Goal: Navigation & Orientation: Find specific page/section

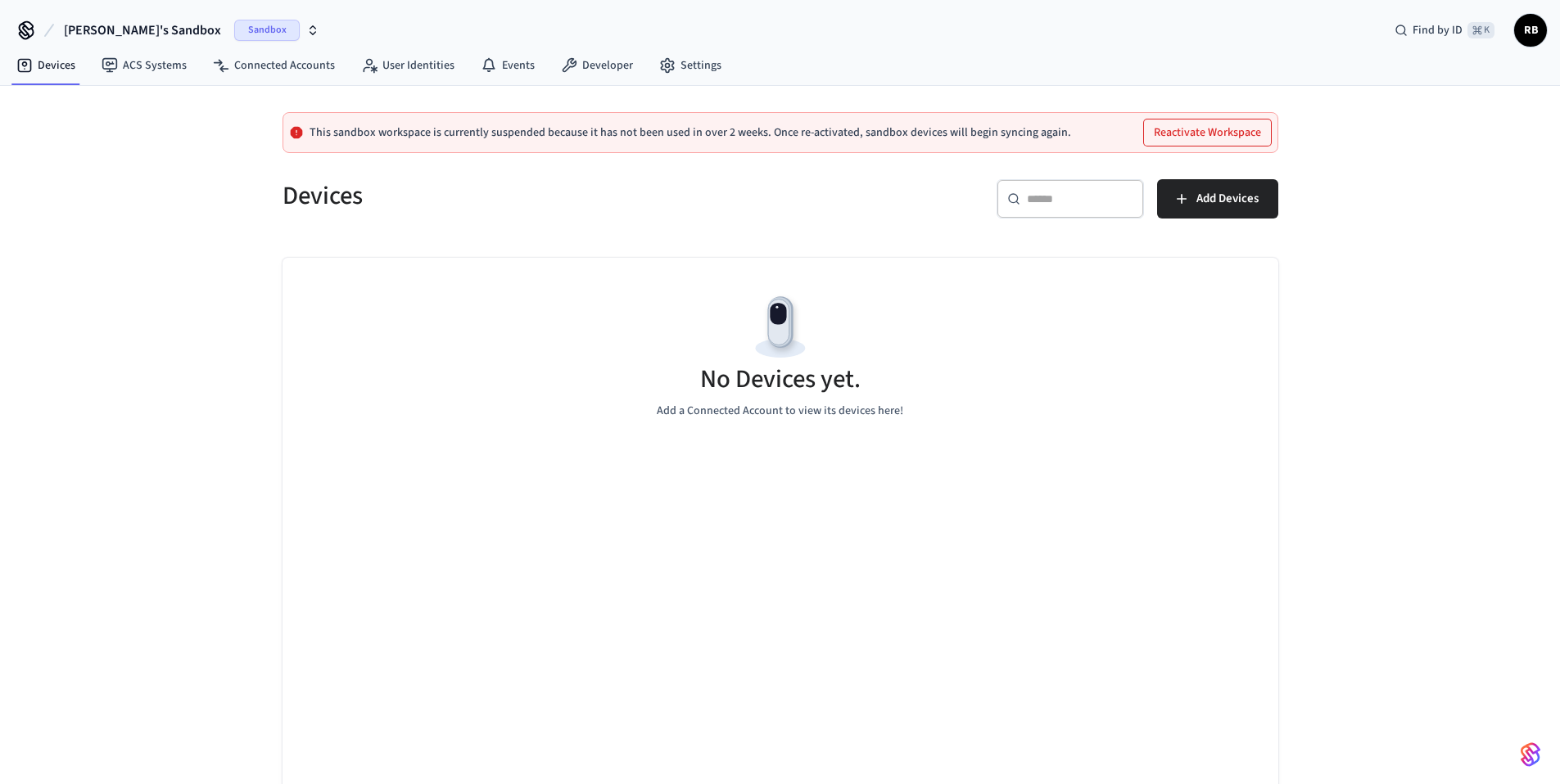
click at [1186, 130] on button "Reactivate Workspace" at bounding box center [1207, 132] width 127 height 26
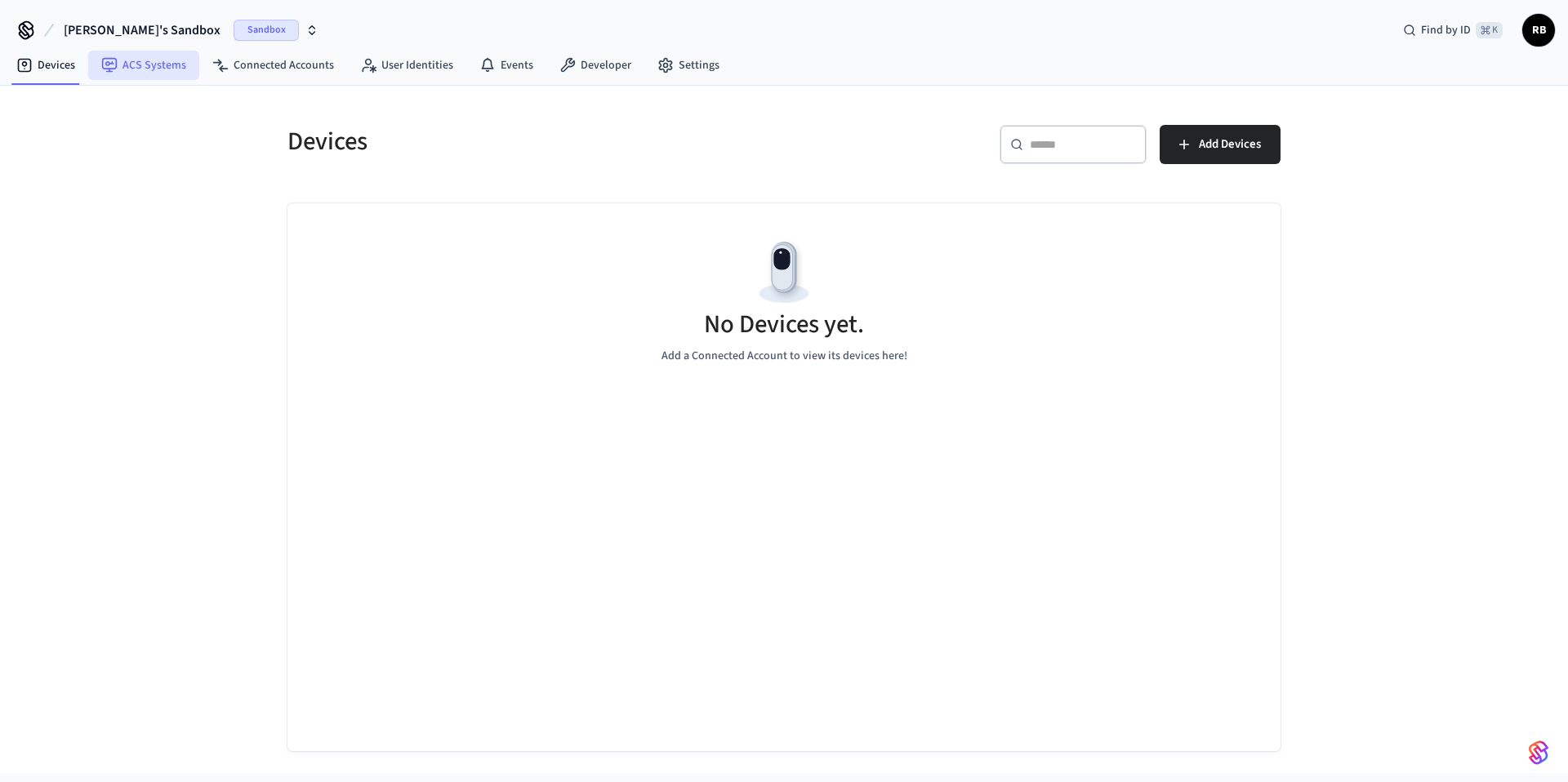
click at [125, 65] on link "ACS Systems" at bounding box center [143, 65] width 111 height 29
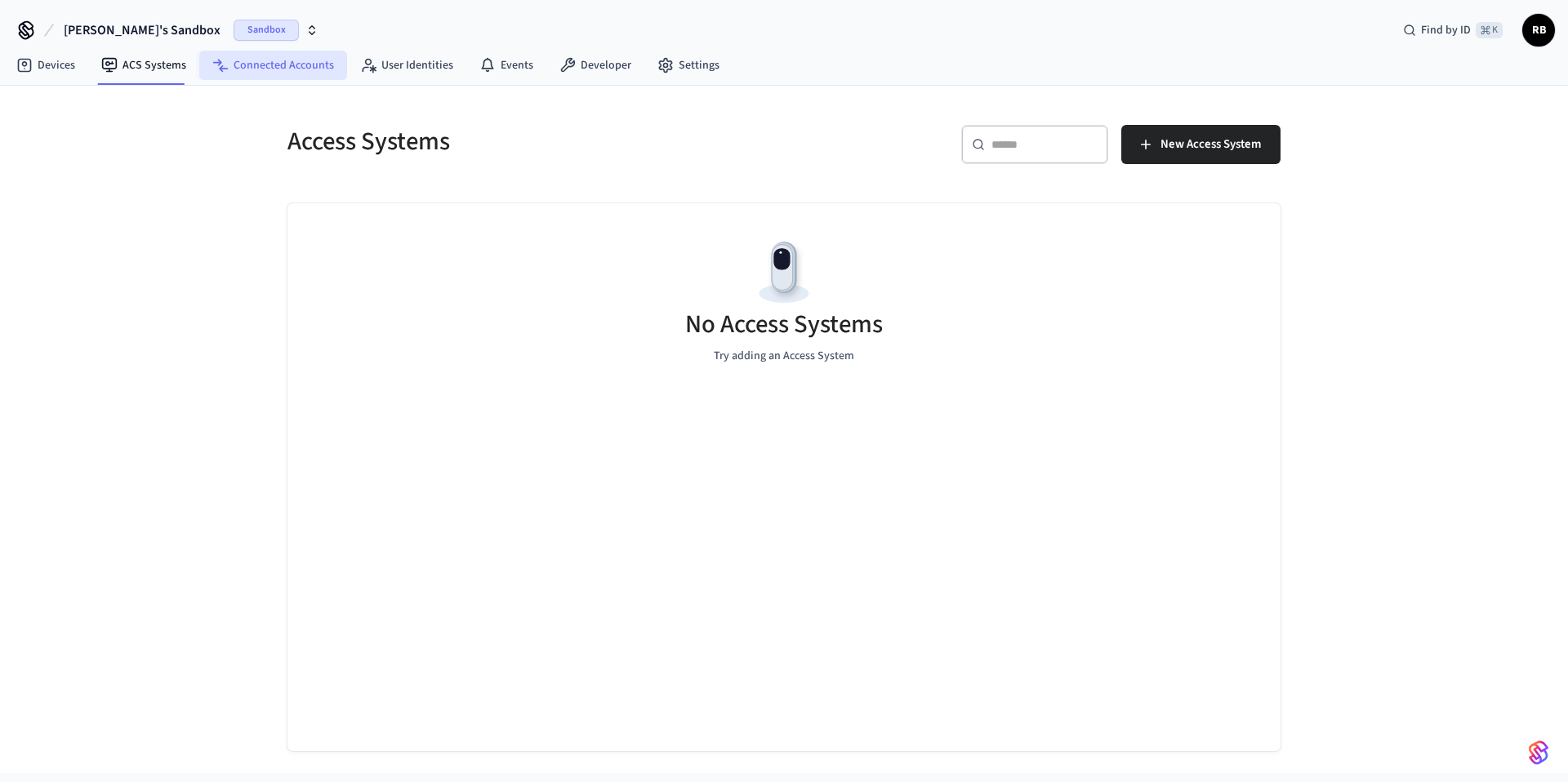
click at [290, 69] on link "Connected Accounts" at bounding box center [273, 65] width 148 height 29
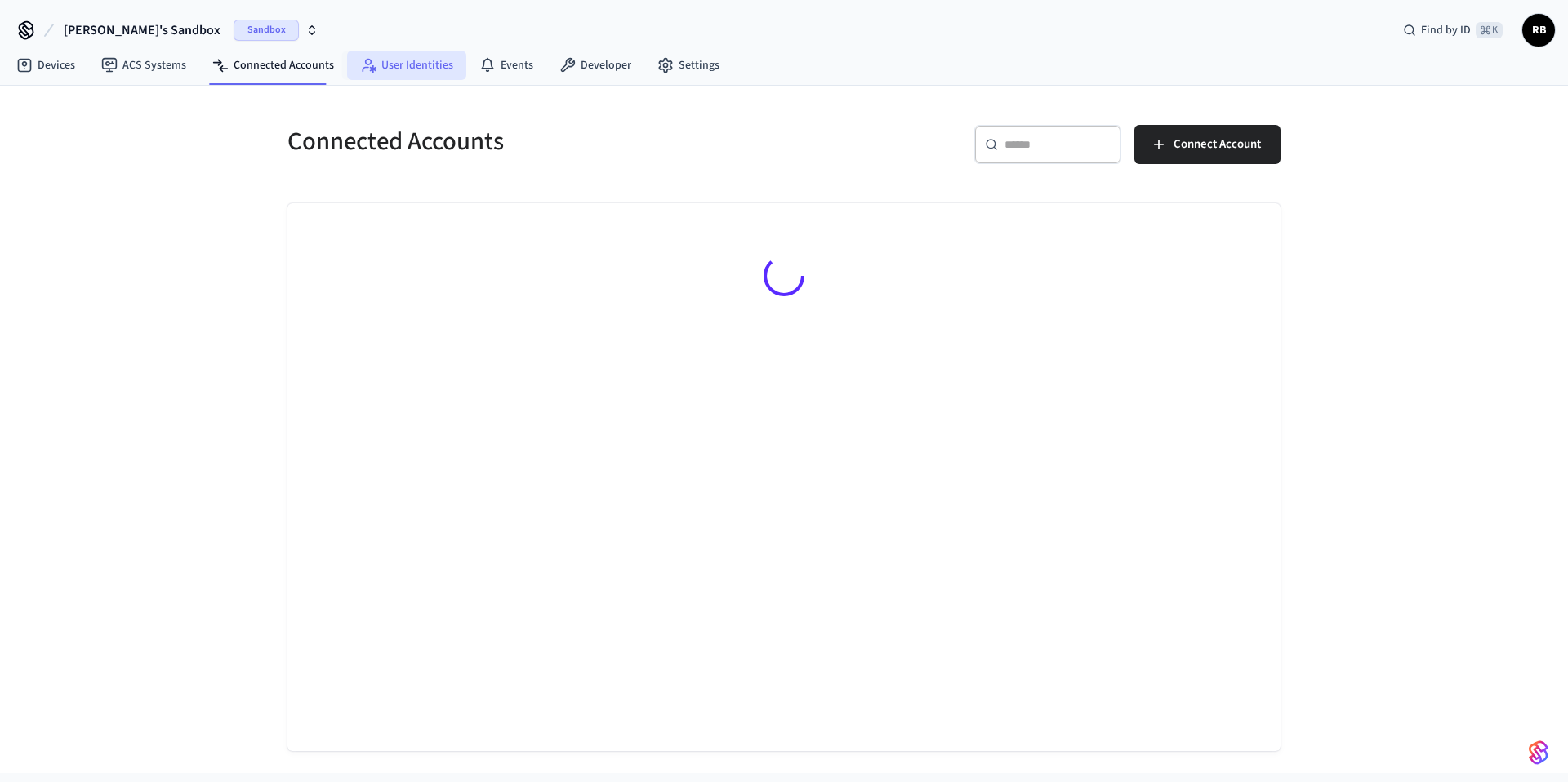
click at [399, 65] on link "User Identities" at bounding box center [407, 65] width 119 height 29
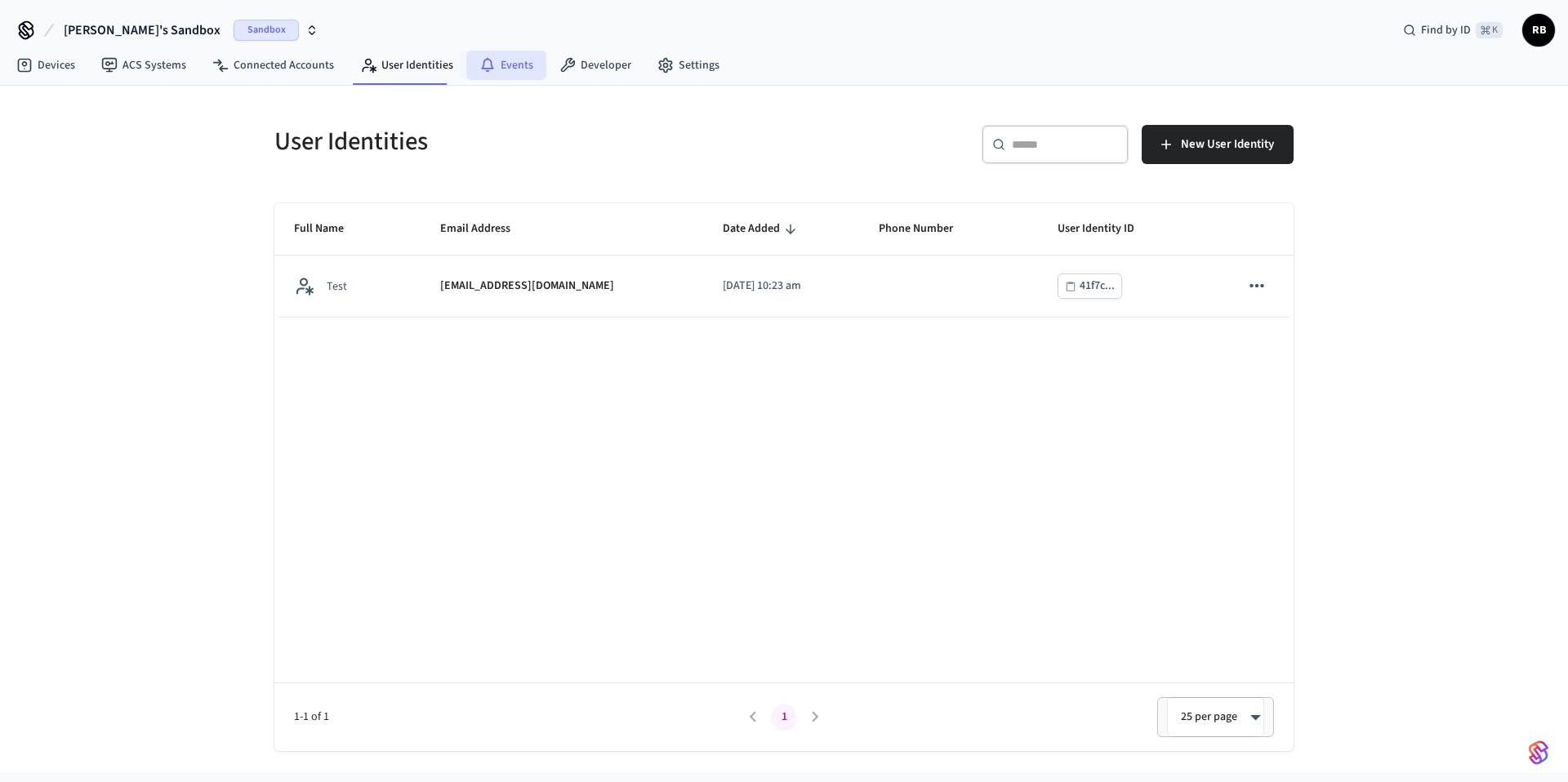
click at [490, 73] on link "Events" at bounding box center [506, 65] width 80 height 29
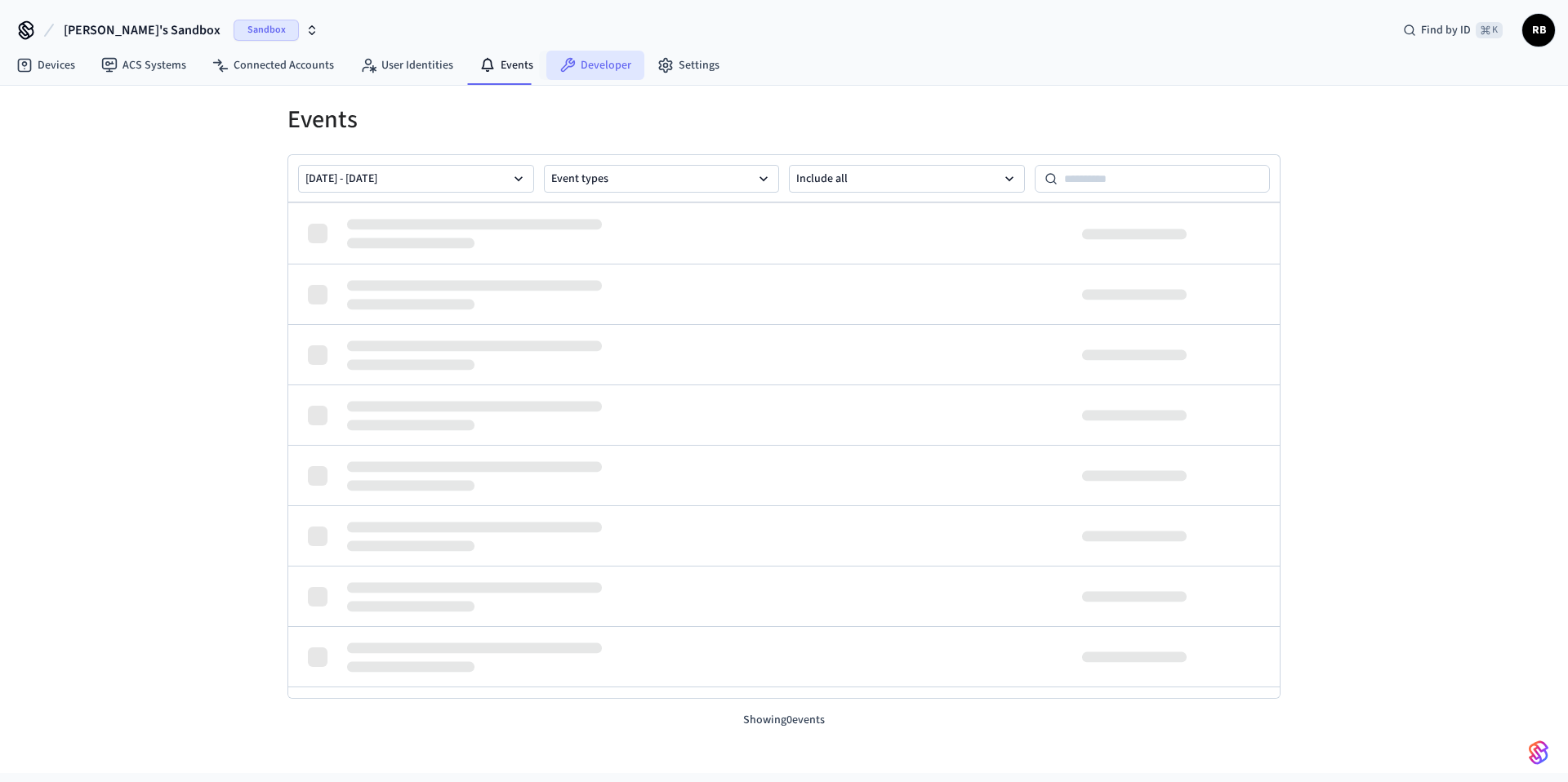
click at [586, 69] on link "Developer" at bounding box center [595, 65] width 98 height 29
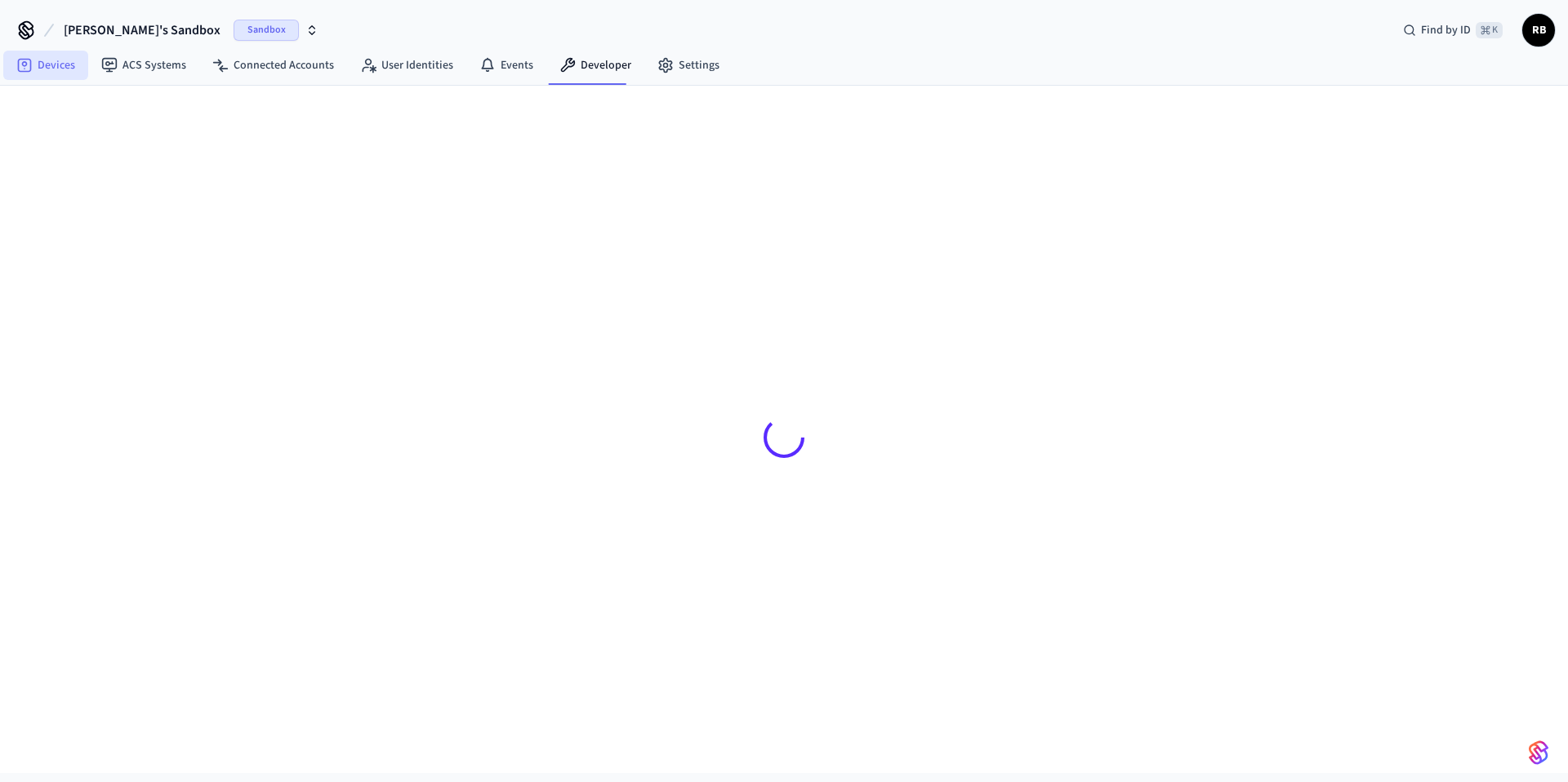
click at [70, 65] on link "Devices" at bounding box center [45, 65] width 85 height 29
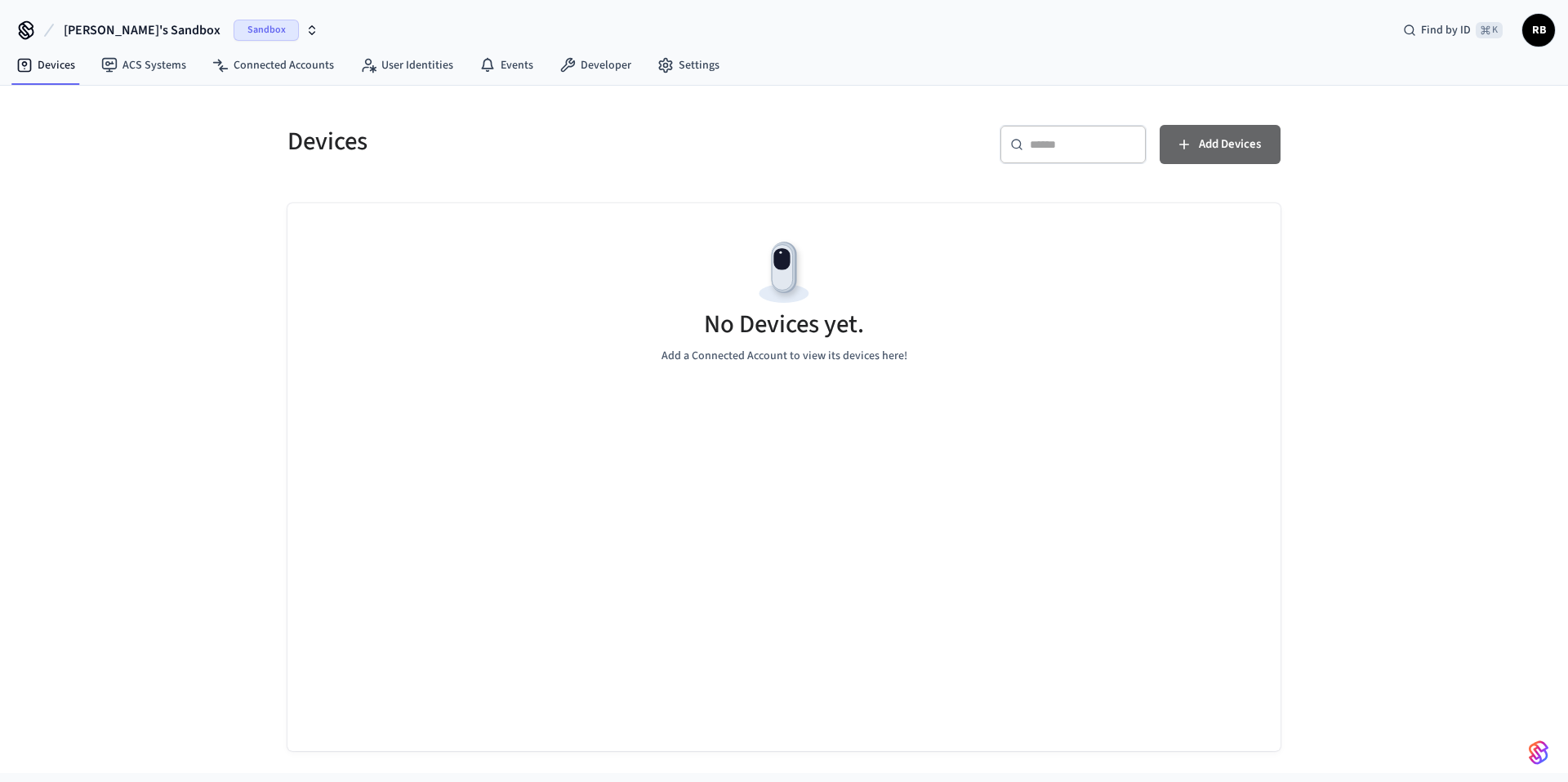
drag, startPoint x: 1242, startPoint y: 125, endPoint x: 1212, endPoint y: 121, distance: 30.3
click at [1241, 125] on button "Add Devices" at bounding box center [1220, 144] width 121 height 39
click at [0, 0] on div "[PERSON_NAME]'s Sandbox Sandbox Find by ID ⌘ K RB Devices ACS Systems Connected…" at bounding box center [784, 386] width 1568 height 773
click at [302, 55] on link "Connected Accounts" at bounding box center [273, 65] width 148 height 29
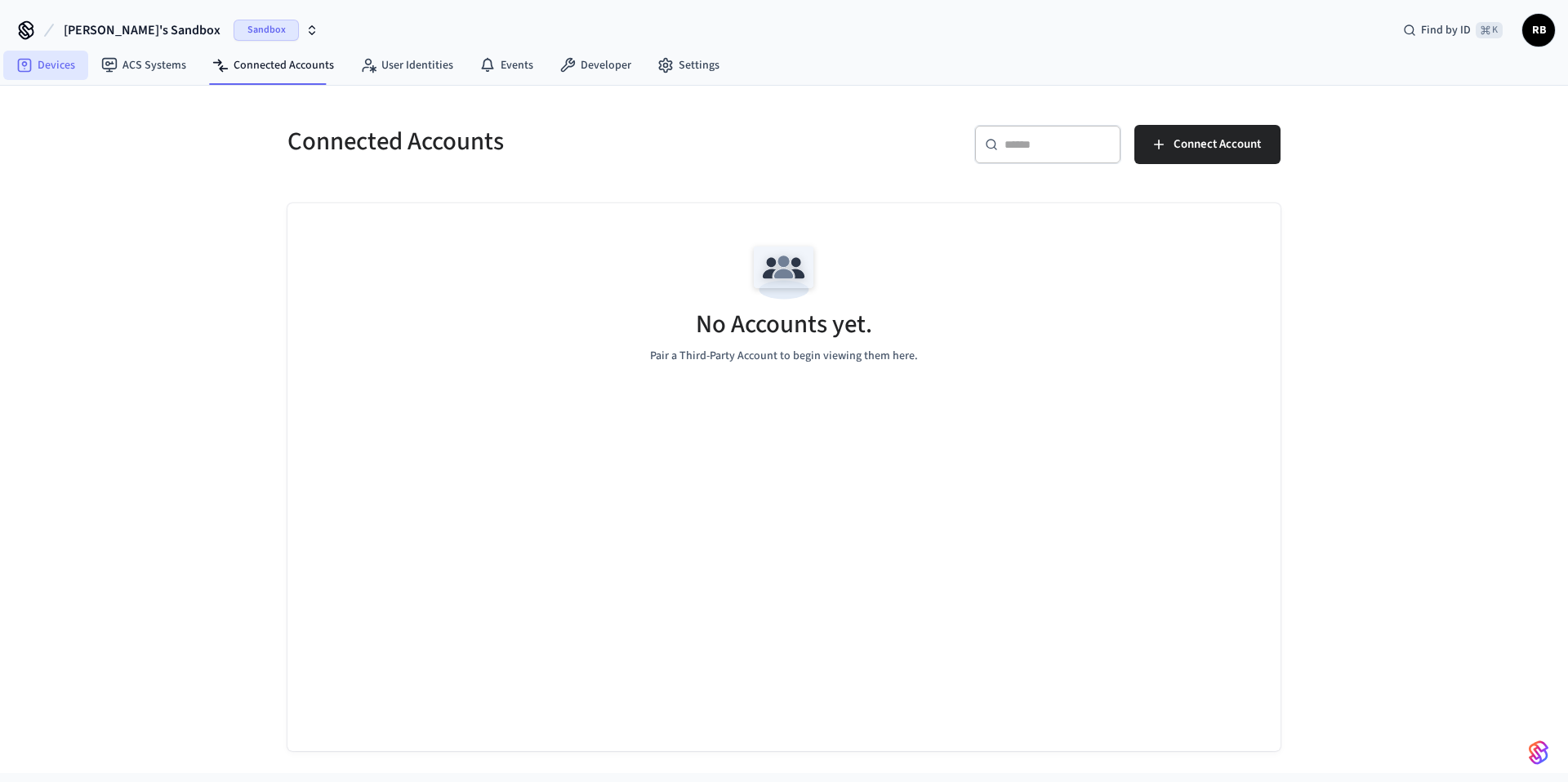
click at [66, 54] on link "Devices" at bounding box center [45, 65] width 85 height 29
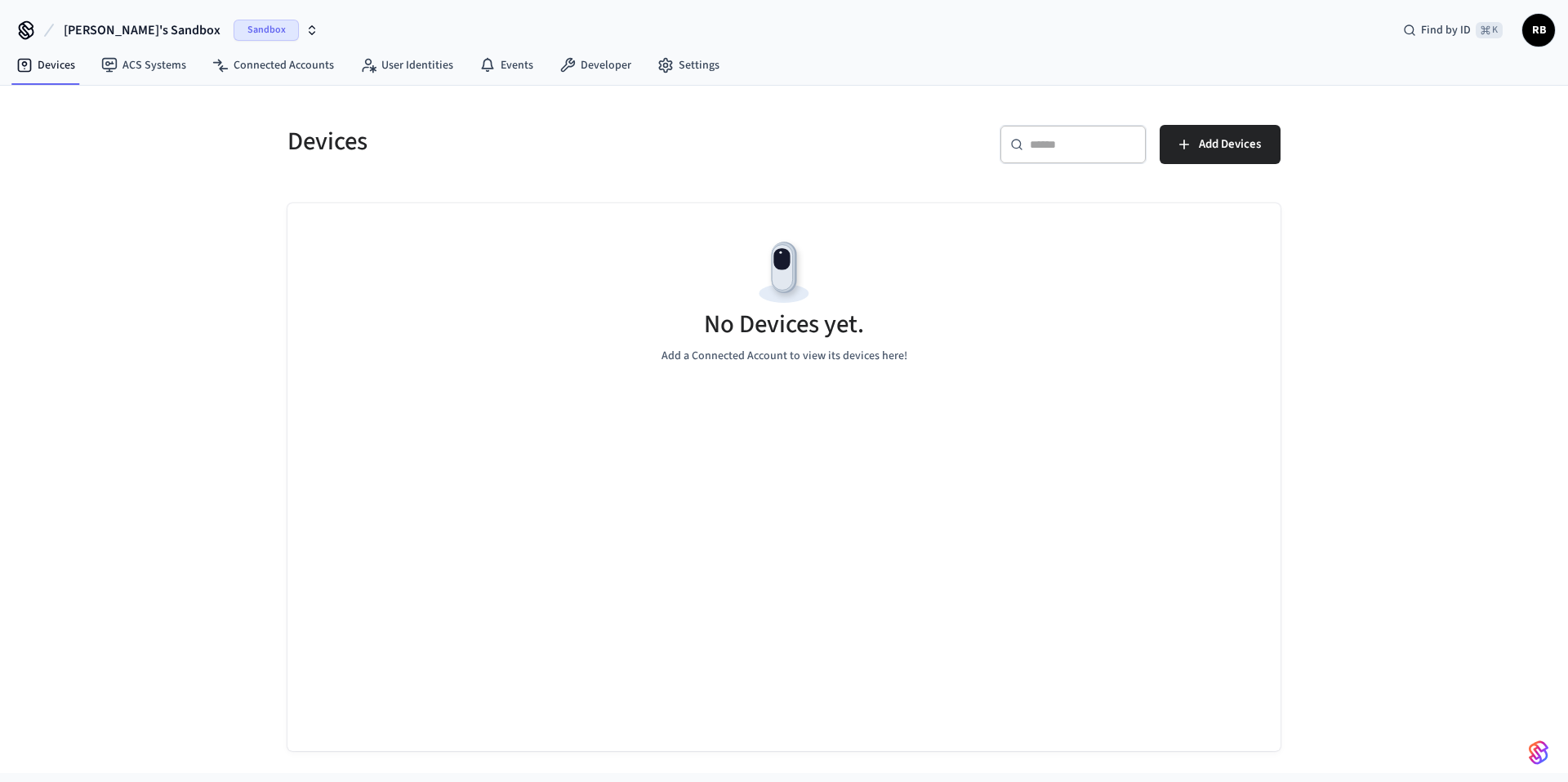
click at [238, 18] on button "[PERSON_NAME]'s Sandbox Sandbox" at bounding box center [190, 30] width 264 height 35
click at [305, 35] on icon "button" at bounding box center [311, 30] width 13 height 13
click at [493, 71] on link "Events" at bounding box center [506, 65] width 80 height 29
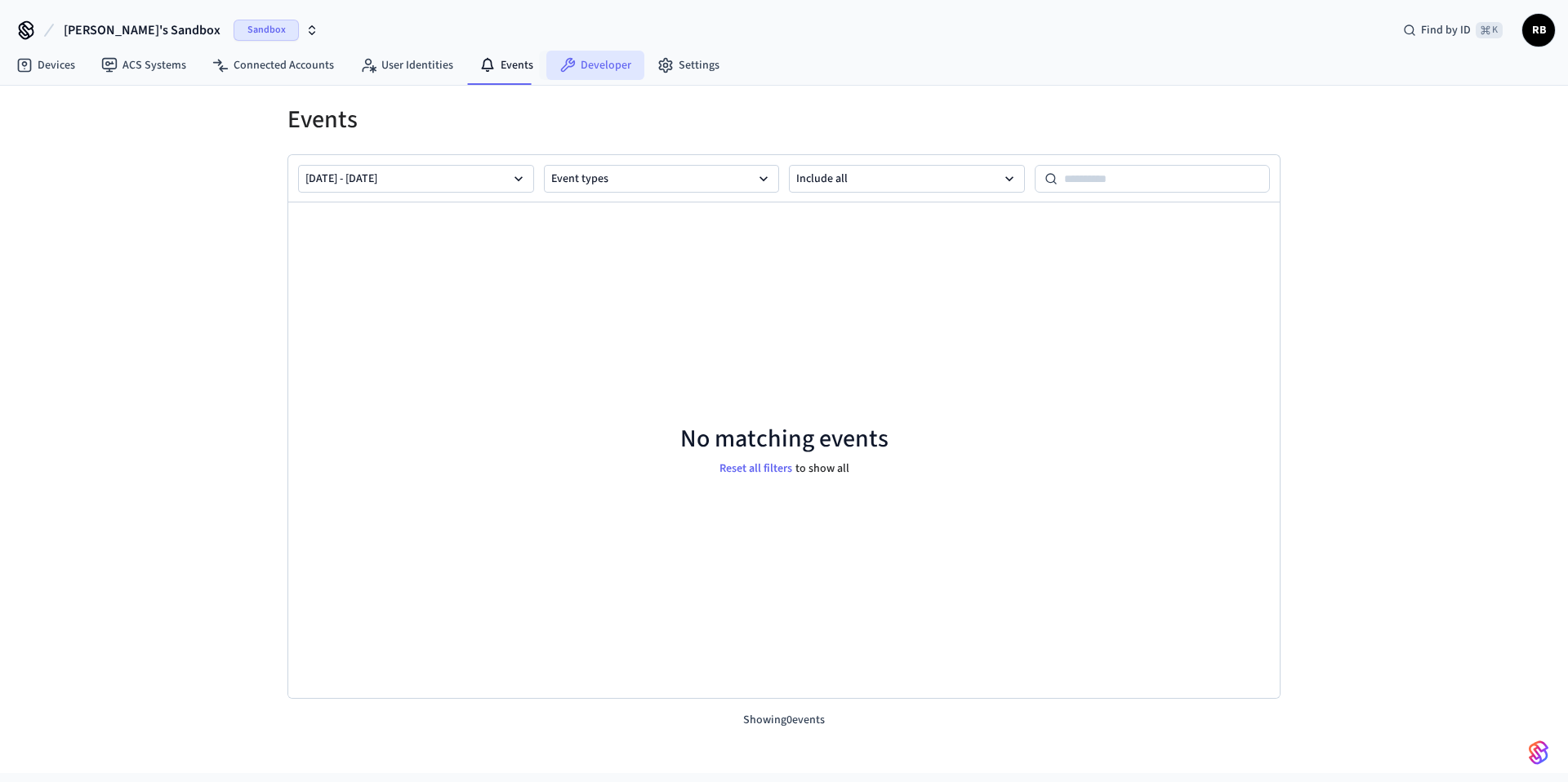
click at [598, 69] on link "Developer" at bounding box center [595, 65] width 98 height 29
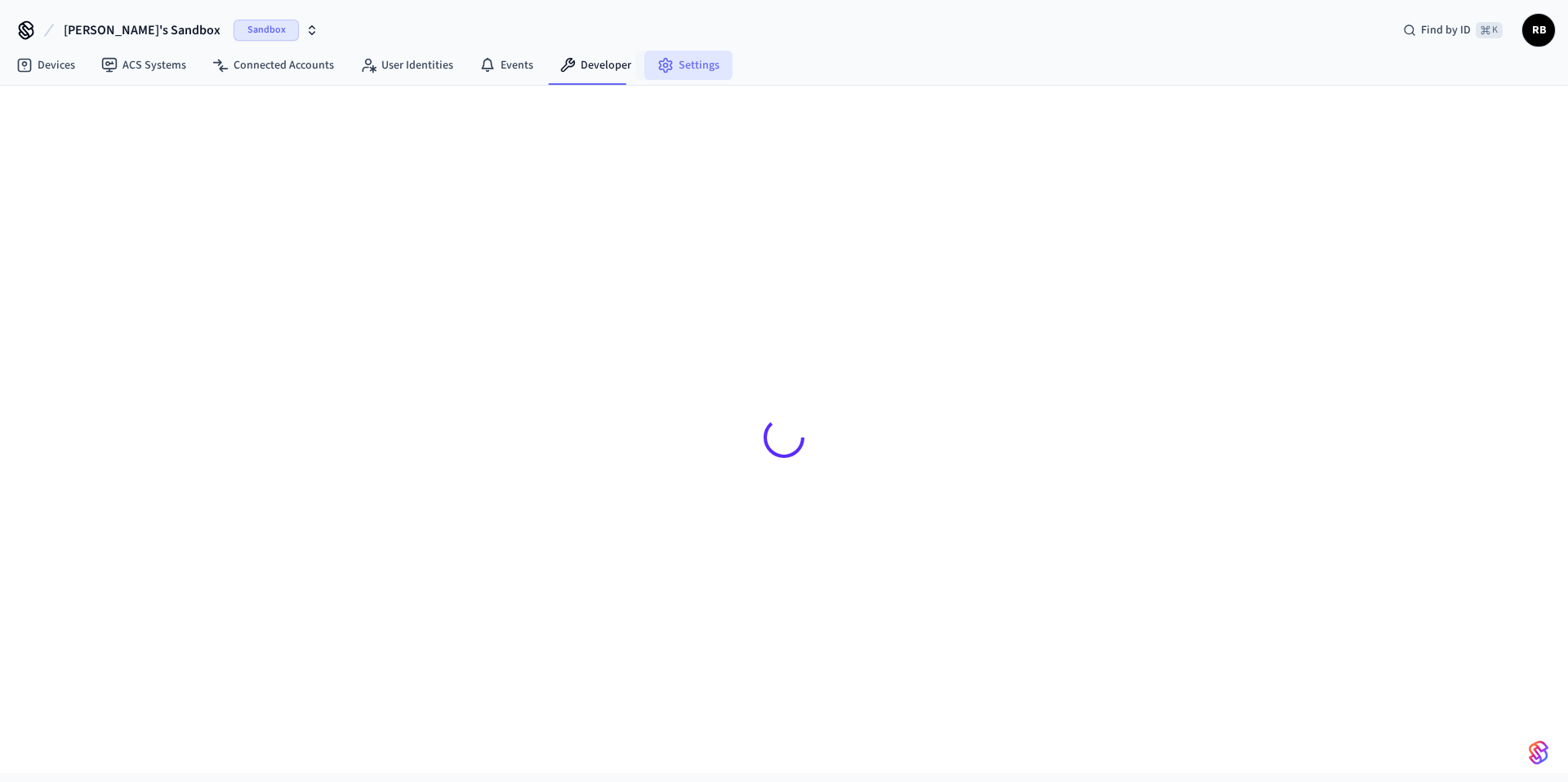
click at [676, 67] on link "Settings" at bounding box center [688, 65] width 88 height 29
